Goal: Task Accomplishment & Management: Manage account settings

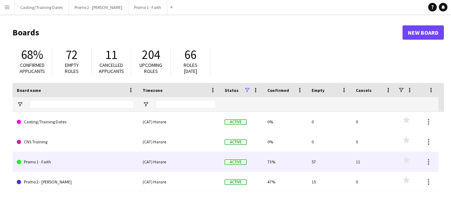
click at [50, 160] on link "Promo 1 - Faith" at bounding box center [75, 162] width 117 height 20
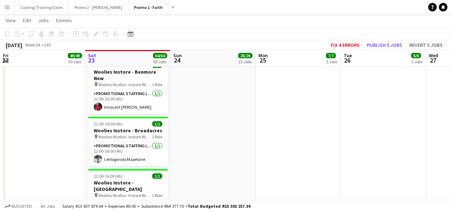
scroll to position [2496, 0]
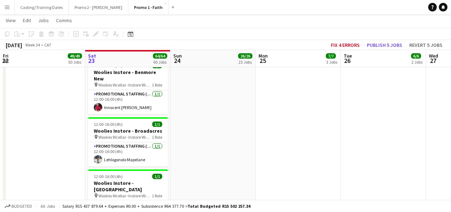
click at [121, 200] on app-card-role "Promotional Staffing (Brand Ambassadors) [DATE] 12:00-16:00 (4h) Basetsana Mpye" at bounding box center [128, 212] width 80 height 24
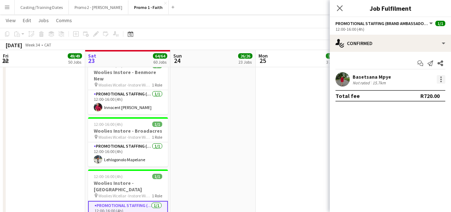
click at [441, 80] on div at bounding box center [441, 79] width 9 height 9
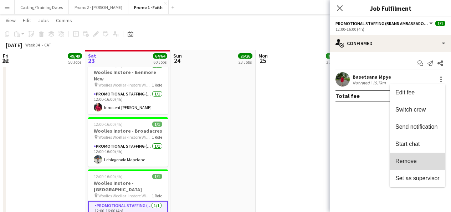
click at [413, 158] on span "Remove" at bounding box center [406, 161] width 21 height 6
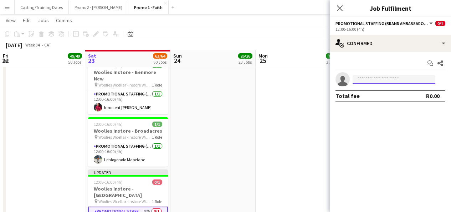
click at [367, 79] on input at bounding box center [394, 79] width 83 height 9
click at [374, 78] on input at bounding box center [394, 79] width 83 height 9
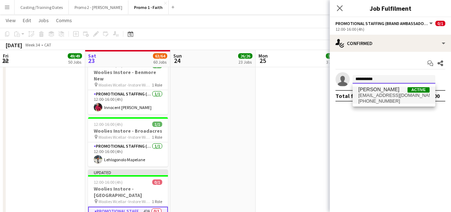
type input "**********"
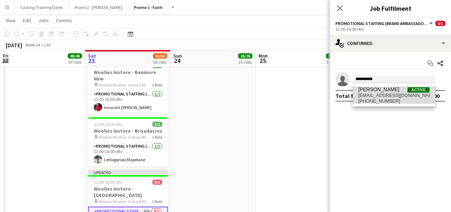
click at [386, 92] on span "[PERSON_NAME]" at bounding box center [378, 89] width 41 height 6
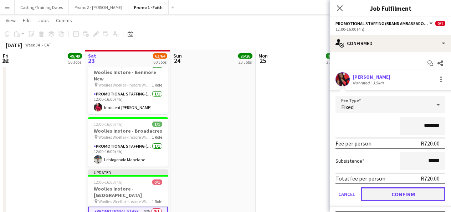
click at [398, 197] on button "Confirm" at bounding box center [403, 194] width 85 height 14
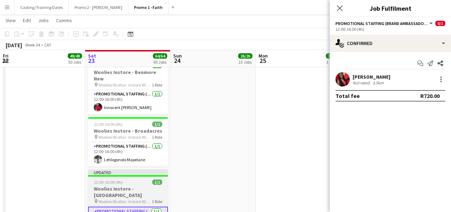
click at [139, 169] on div "Updated" at bounding box center [128, 172] width 80 height 6
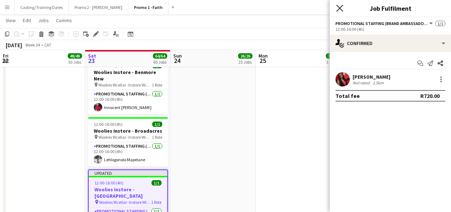
click at [341, 9] on icon at bounding box center [339, 8] width 7 height 7
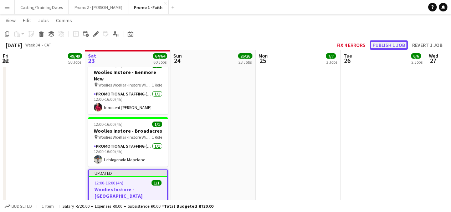
click at [382, 43] on button "Publish 1 job" at bounding box center [389, 44] width 38 height 9
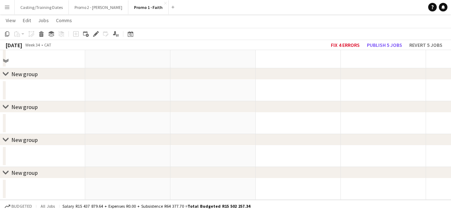
scroll to position [99, 0]
